Goal: Transaction & Acquisition: Purchase product/service

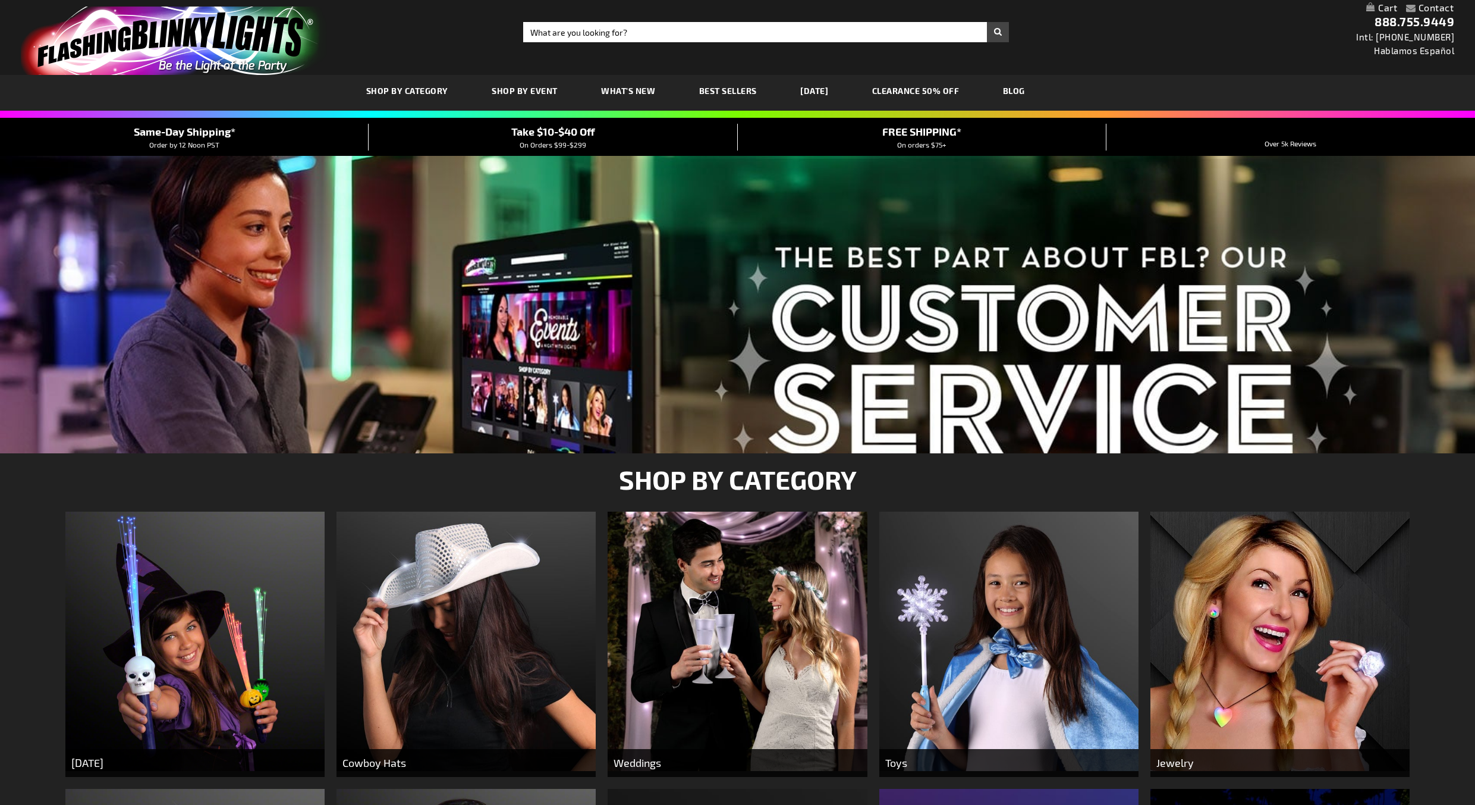
click at [769, 34] on input "Search" at bounding box center [766, 32] width 486 height 20
type input "4"
type input "12676"
click at [987, 22] on button "Search" at bounding box center [998, 32] width 22 height 20
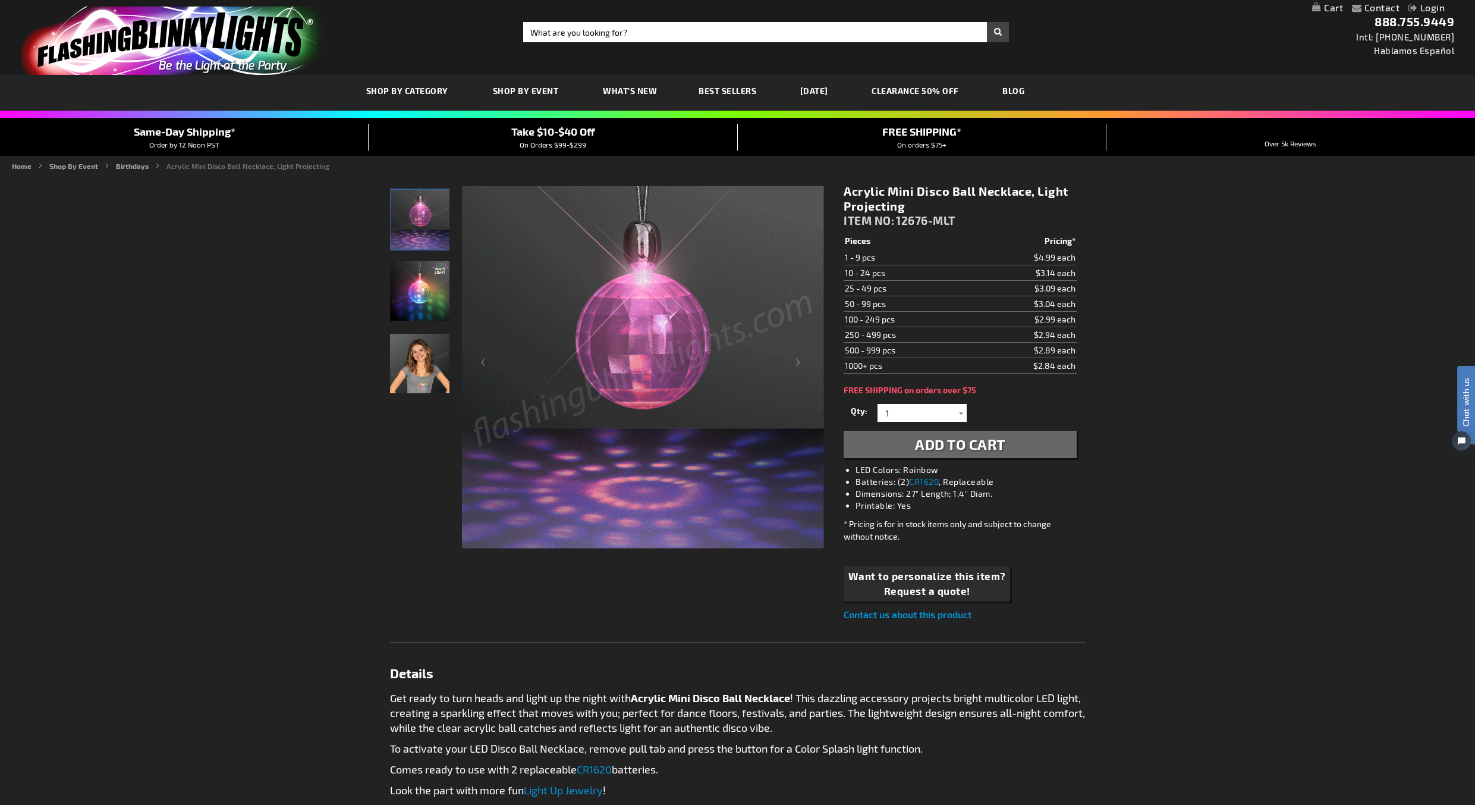
click at [614, 62] on div "Toggle Nav Search Search × Search 888.755.9449 Intl: 818-753-8303 Hablamos Espa…" at bounding box center [737, 37] width 1475 height 75
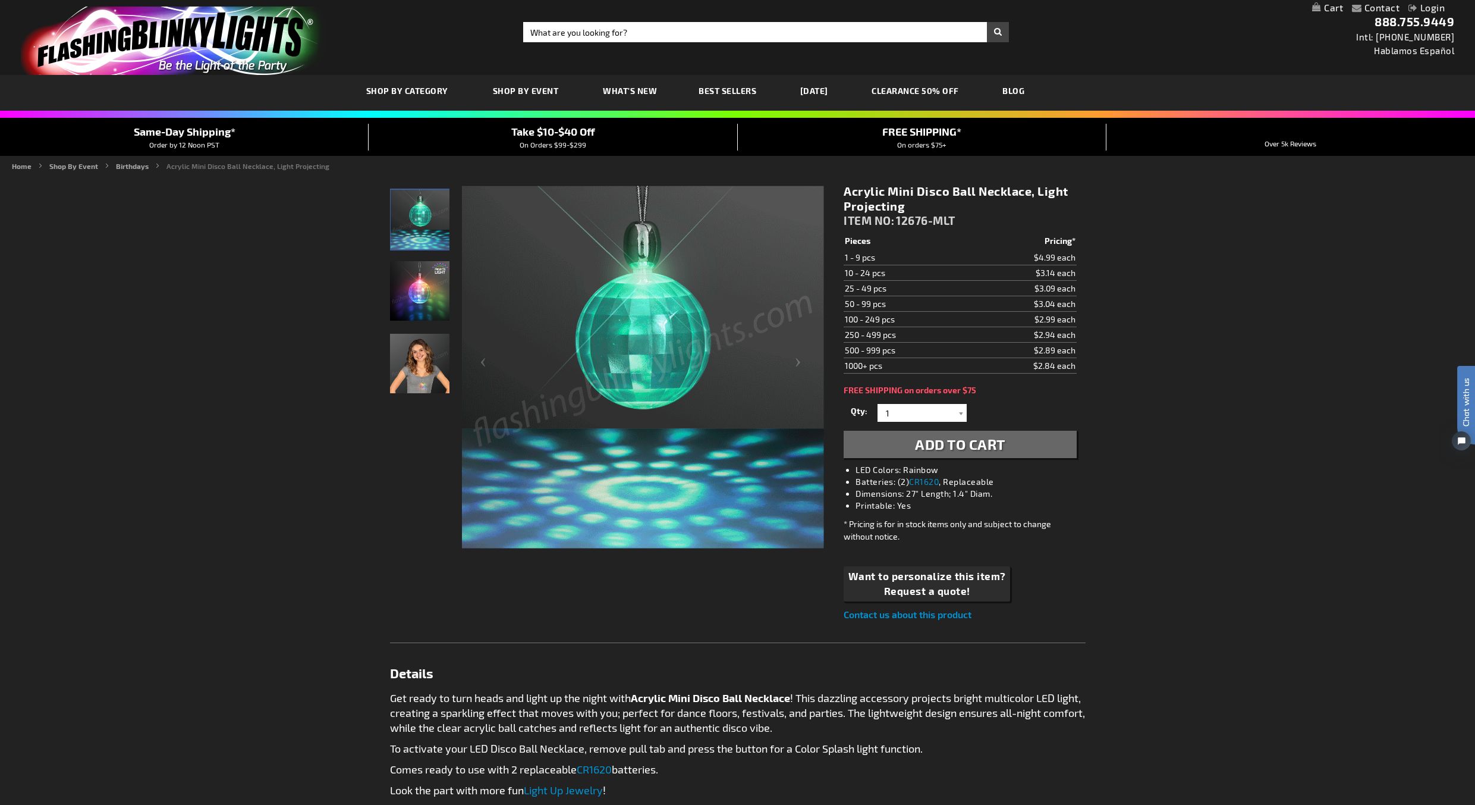
scroll to position [397, 0]
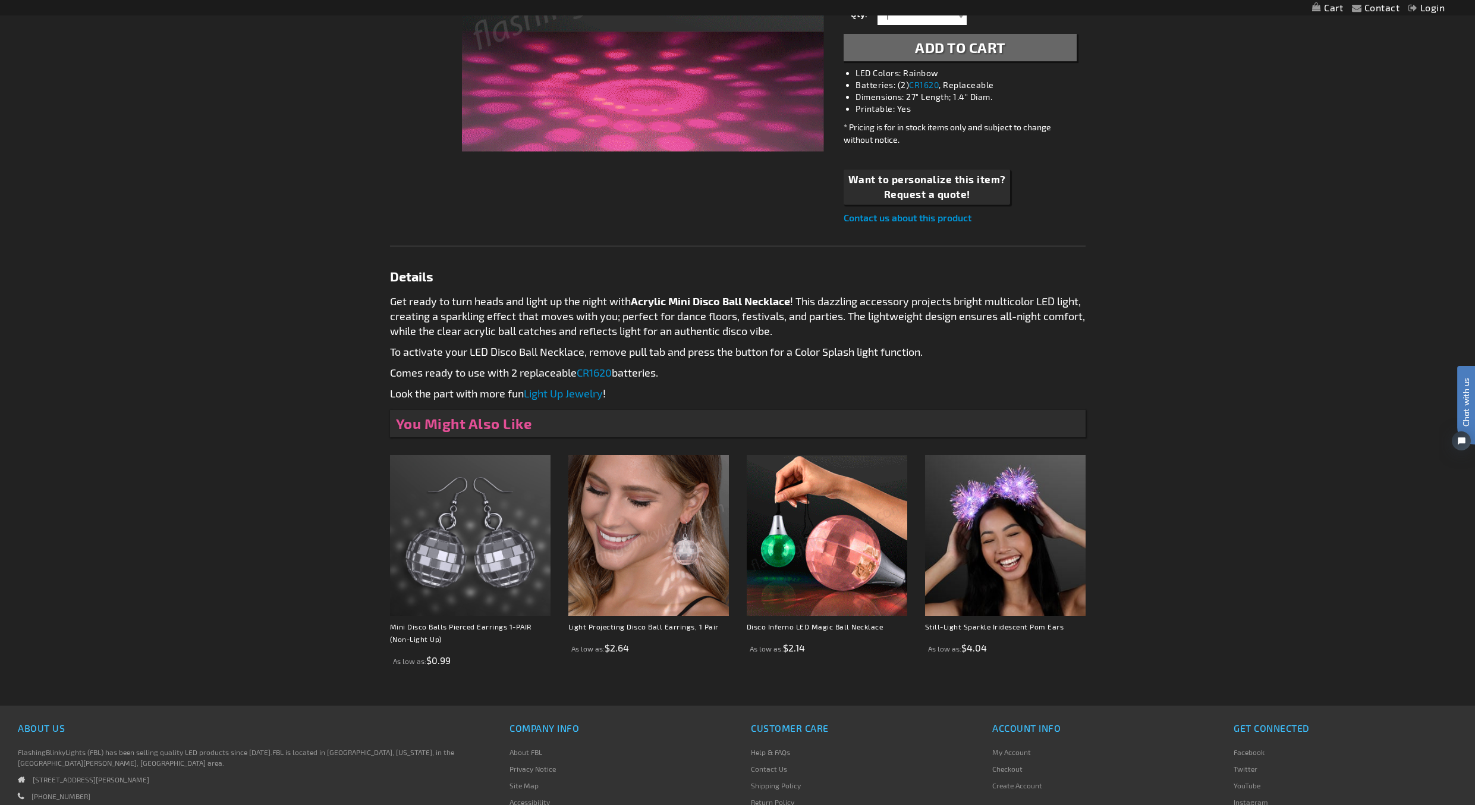
click at [709, 548] on img at bounding box center [648, 535] width 161 height 161
